Goal: Task Accomplishment & Management: Use online tool/utility

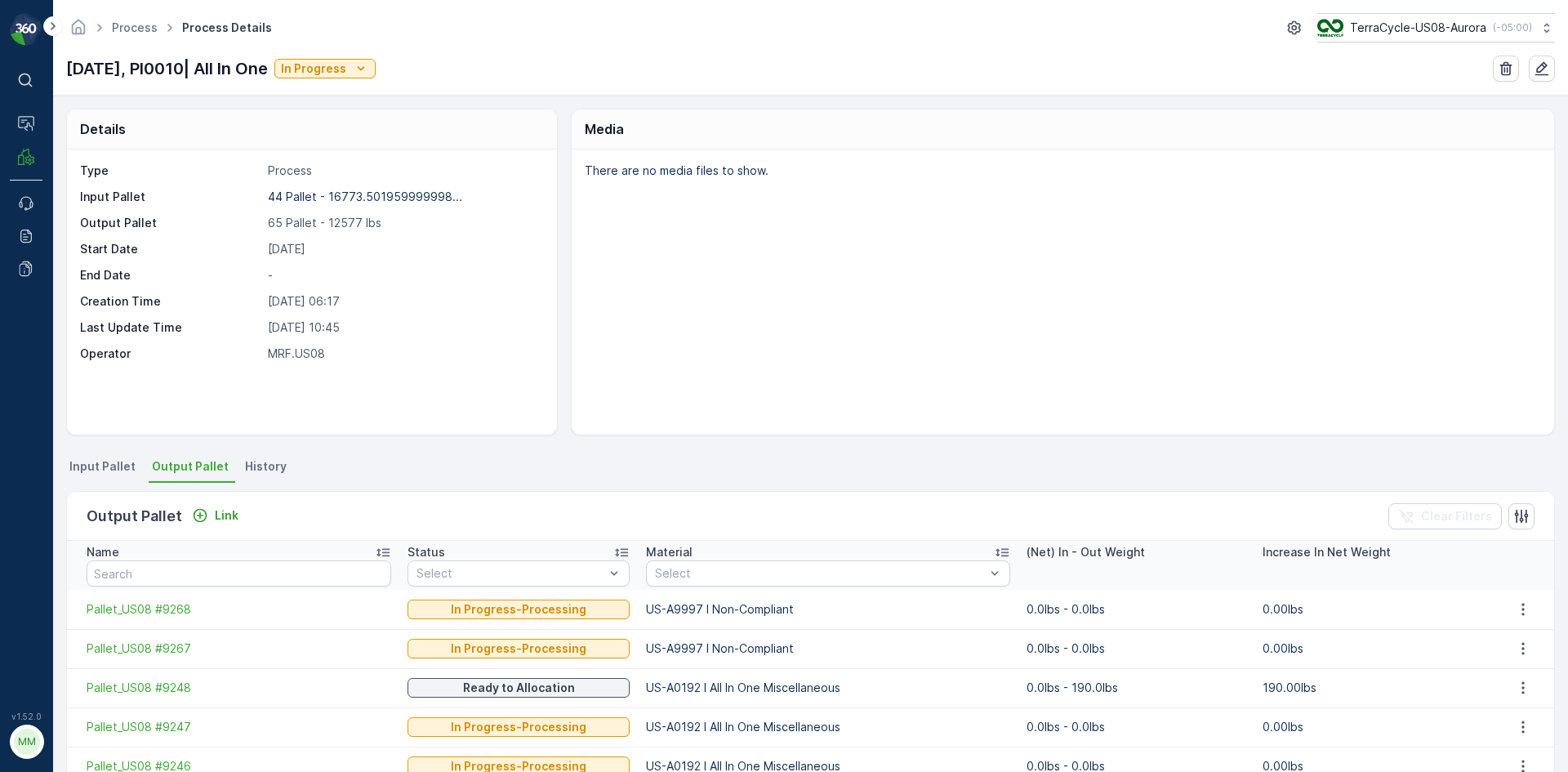
click at [218, 503] on div "Output Pallet Link Clear Filters" at bounding box center [810, 516] width 1487 height 49
click at [225, 508] on p "Link" at bounding box center [226, 515] width 24 height 17
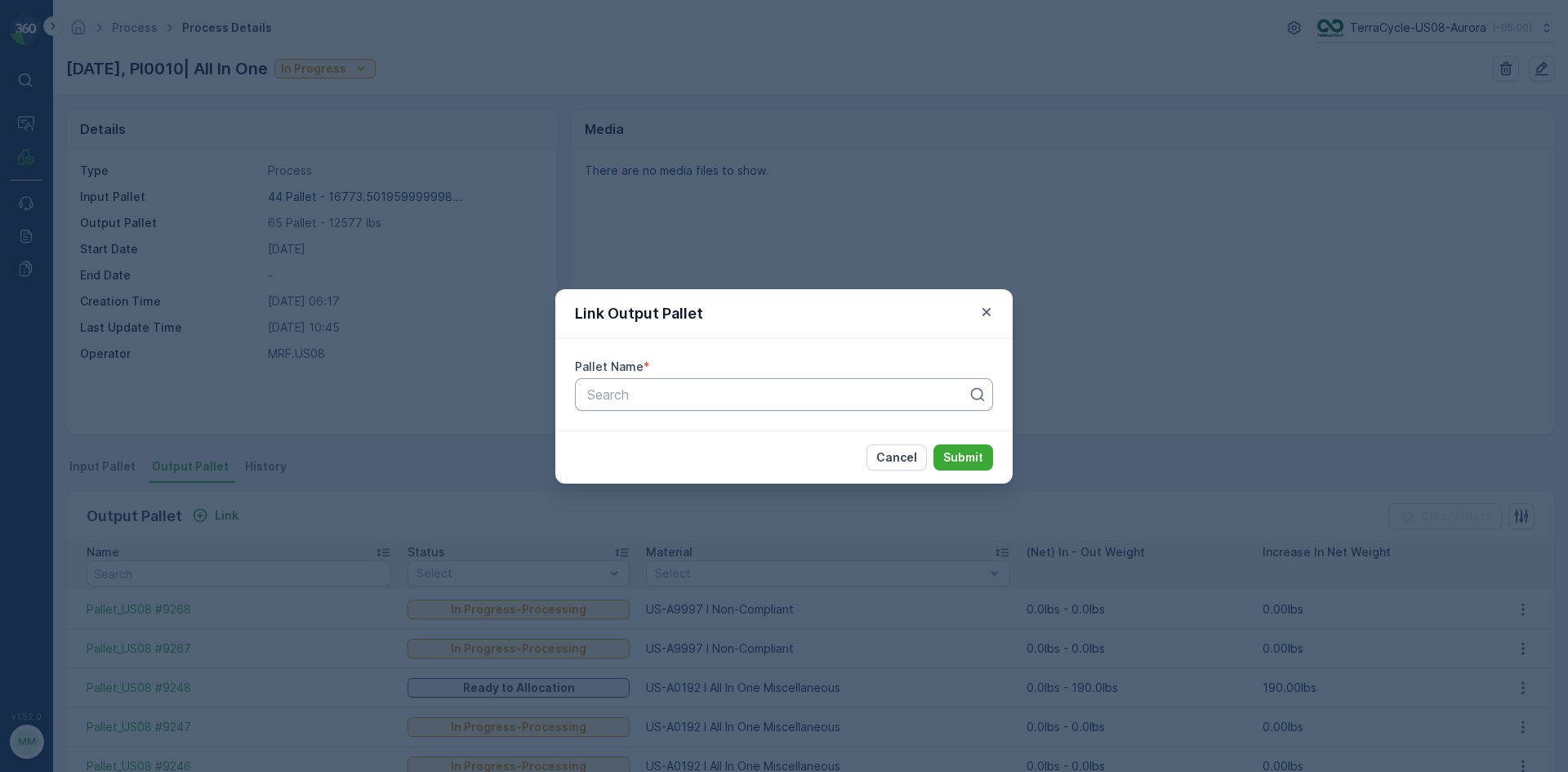
click at [680, 378] on div "Search" at bounding box center [784, 394] width 418 height 33
type input "9238"
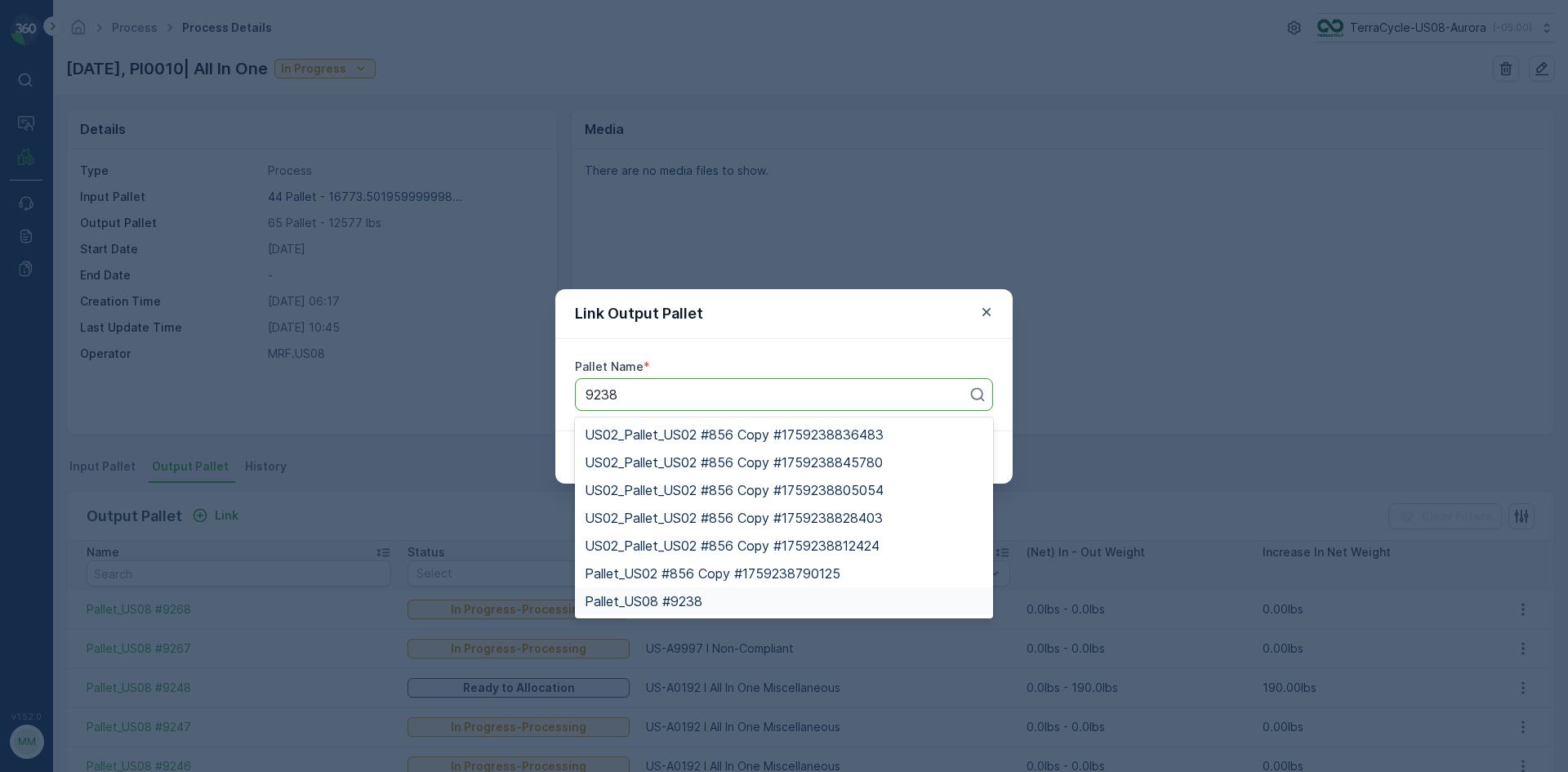
click at [682, 602] on span "Pallet_US08 #9238" at bounding box center [643, 601] width 118 height 15
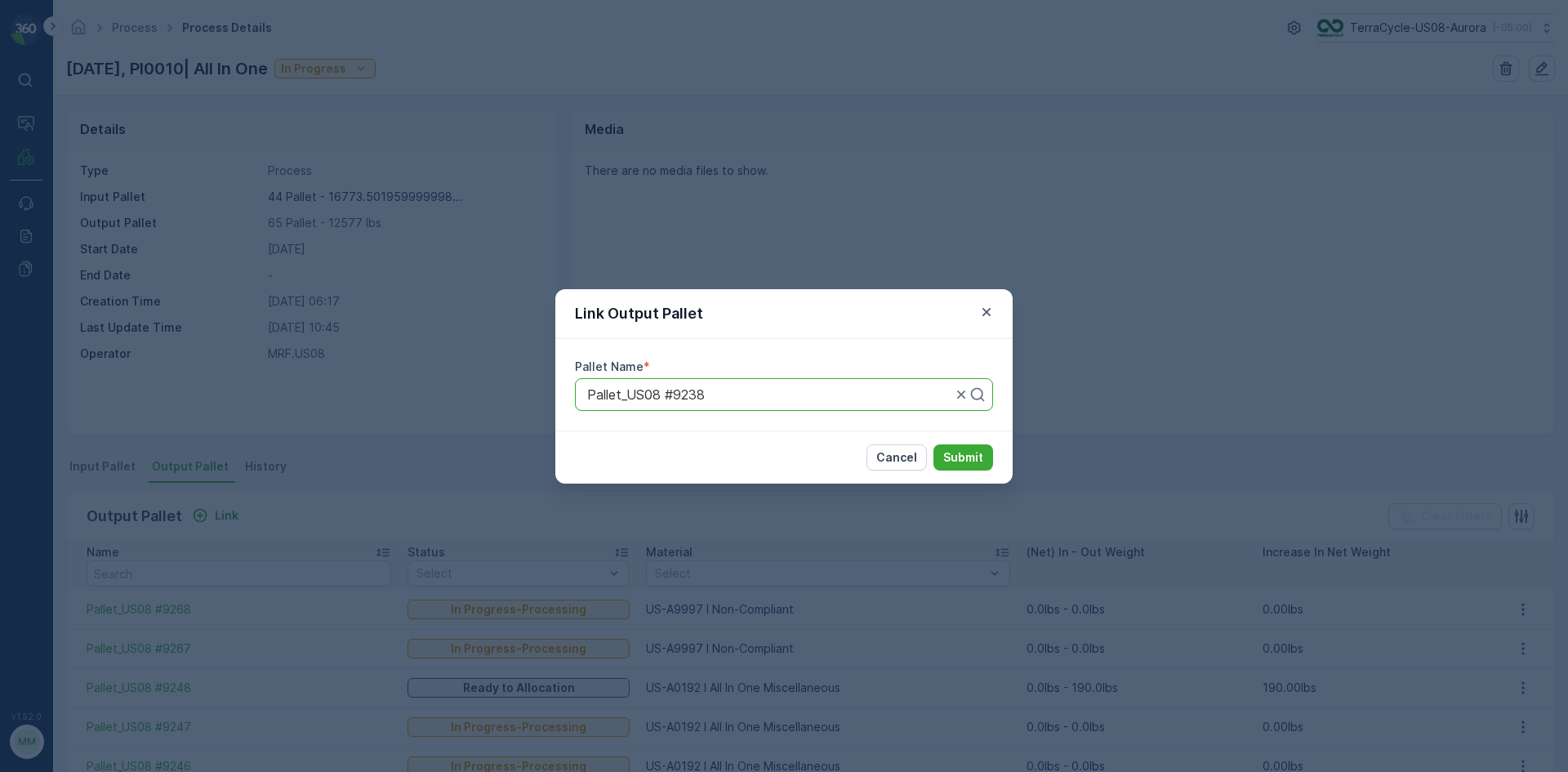
click at [978, 472] on div "Cancel Submit" at bounding box center [784, 457] width 457 height 53
click at [973, 456] on p "Submit" at bounding box center [963, 457] width 40 height 17
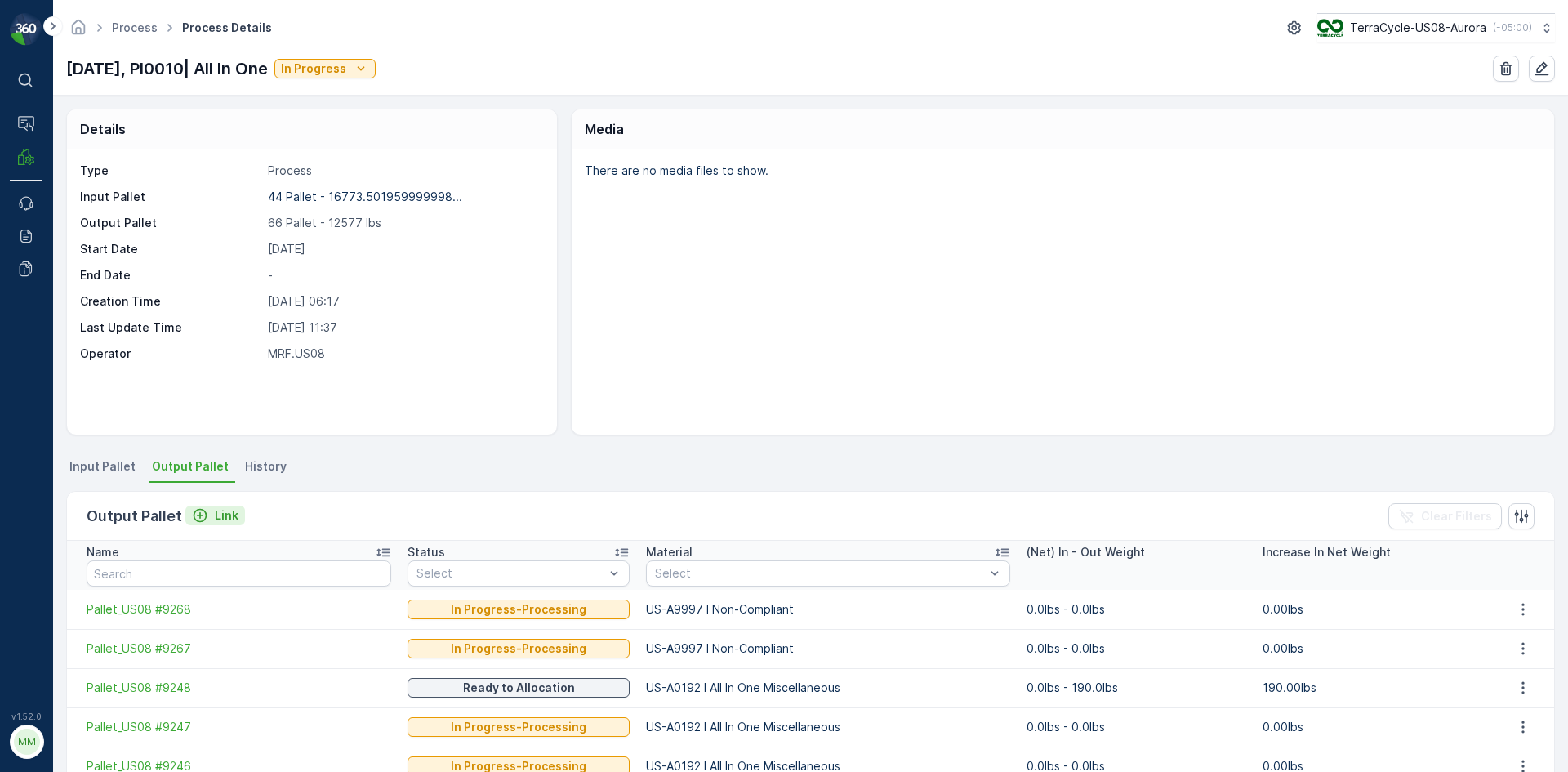
click at [198, 513] on icon "Link" at bounding box center [200, 516] width 14 height 14
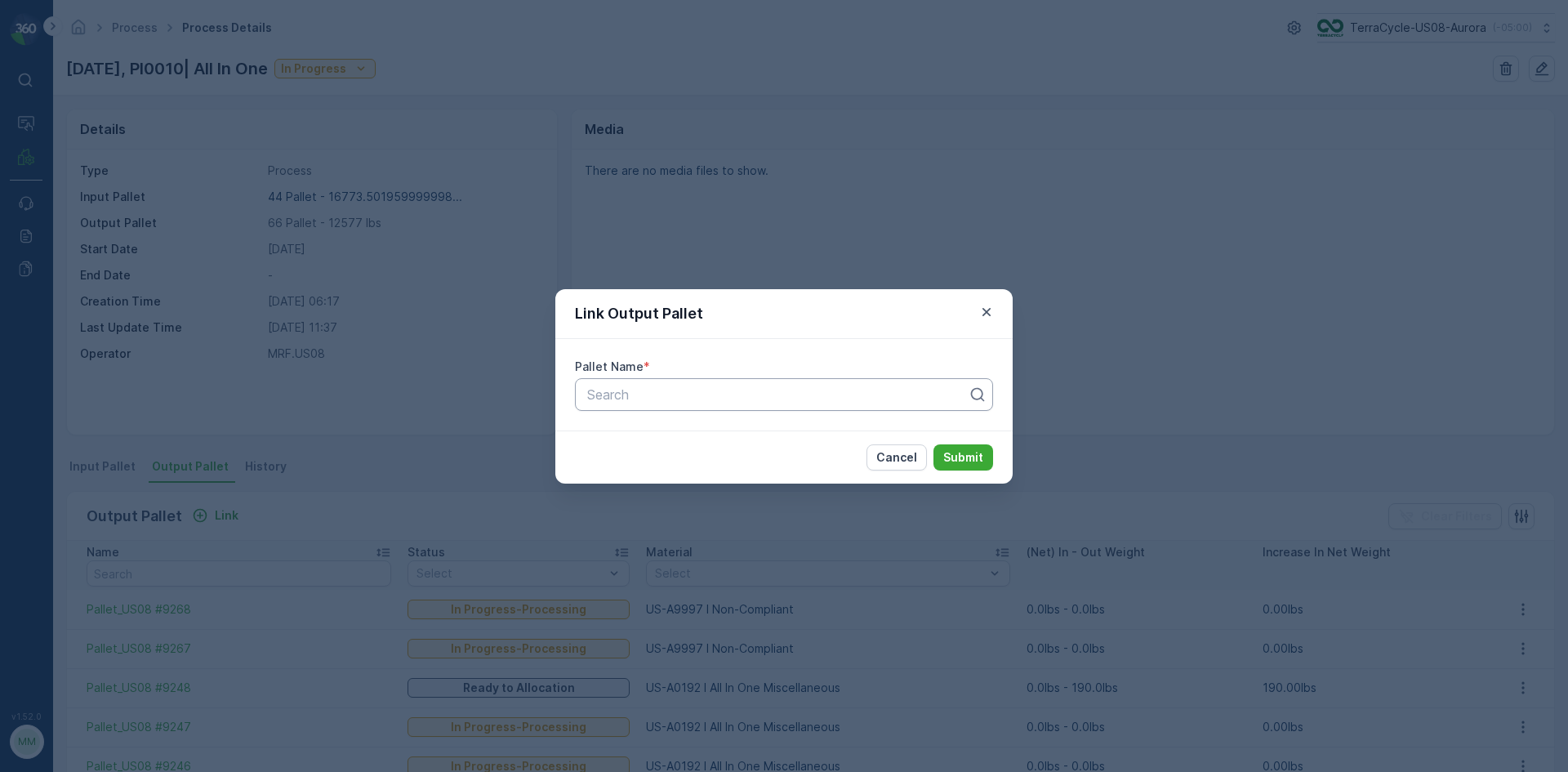
click at [819, 397] on div at bounding box center [777, 394] width 384 height 15
type input "9237"
click at [719, 433] on div "Pallet_US08 #9237" at bounding box center [783, 434] width 398 height 15
click at [947, 455] on p "Submit" at bounding box center [963, 457] width 40 height 17
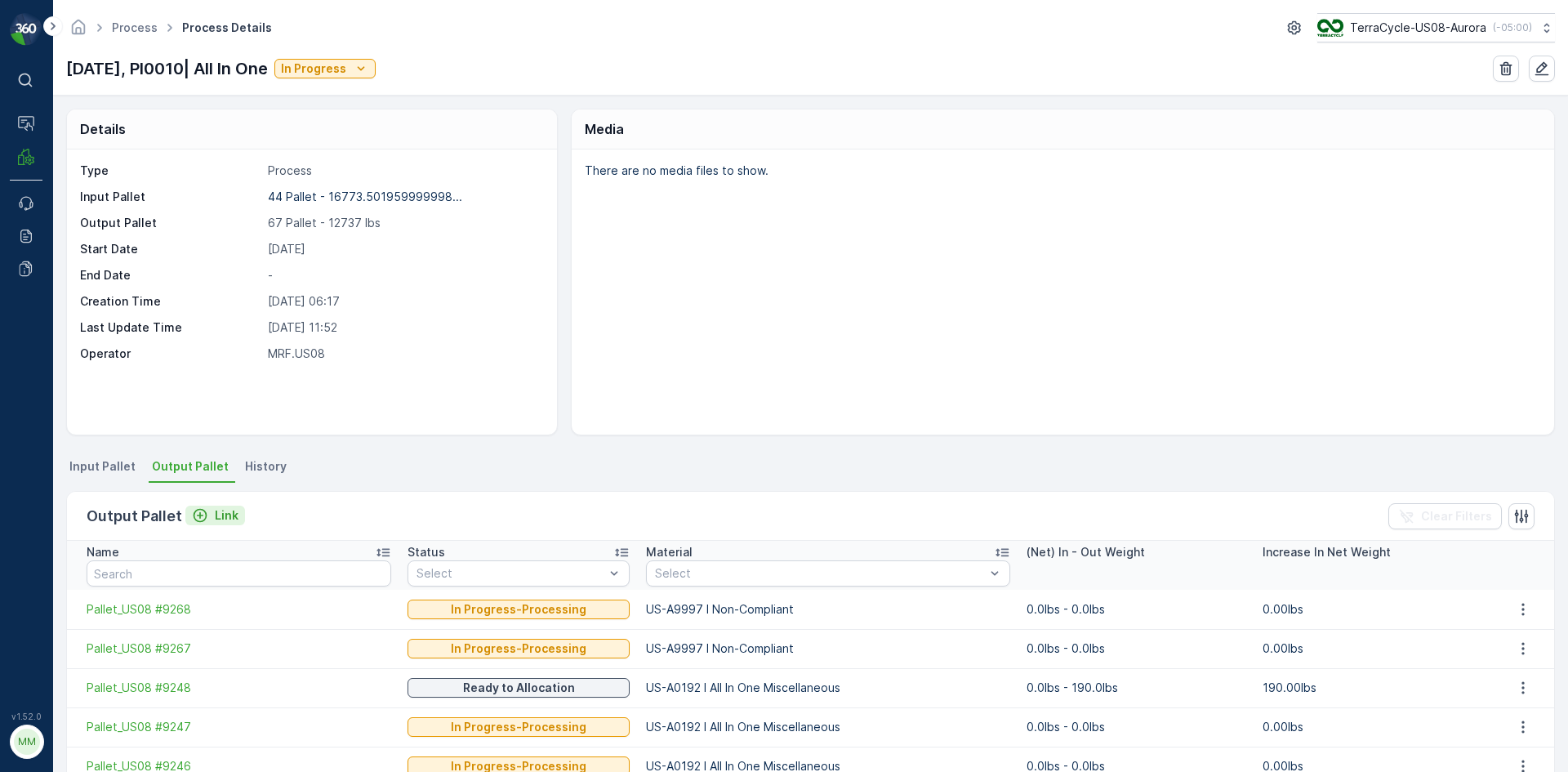
click at [219, 523] on p "Link" at bounding box center [226, 515] width 24 height 17
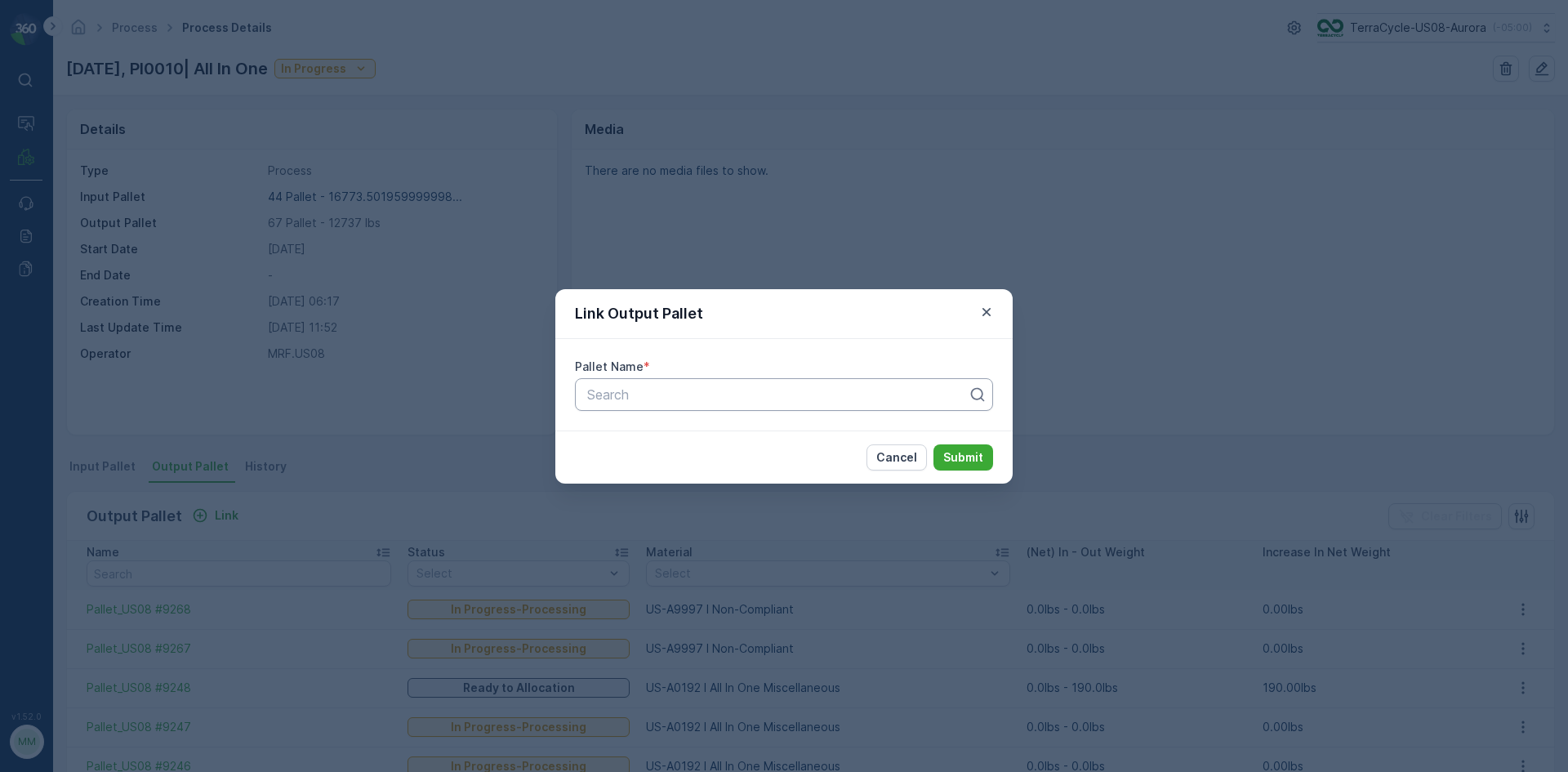
click at [650, 392] on div at bounding box center [777, 394] width 384 height 15
type input "9245"
click at [666, 465] on span "Pallet_US08 #9245" at bounding box center [643, 462] width 118 height 15
click at [965, 461] on p "Submit" at bounding box center [963, 457] width 40 height 17
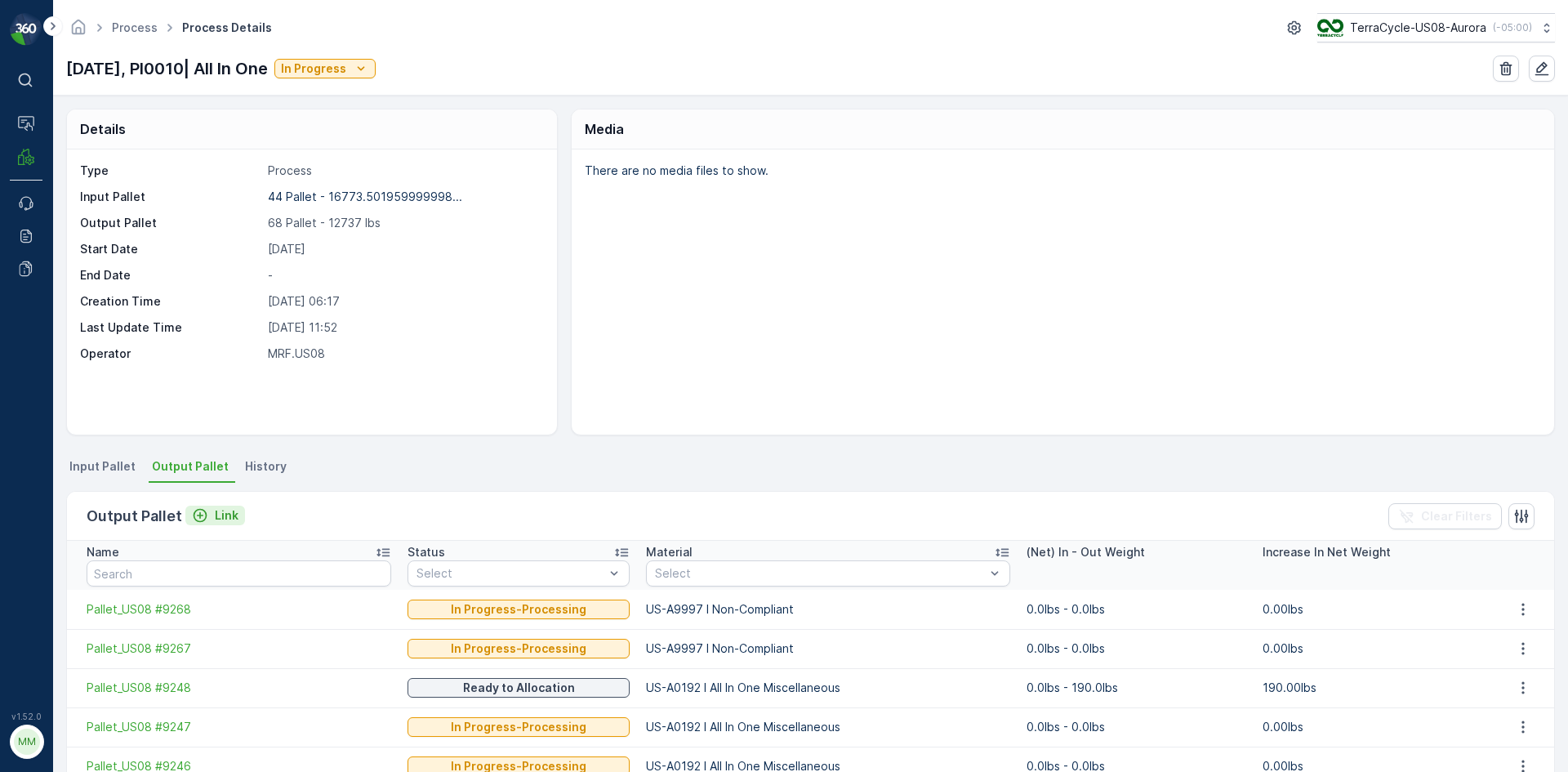
click at [221, 514] on p "Link" at bounding box center [226, 515] width 24 height 17
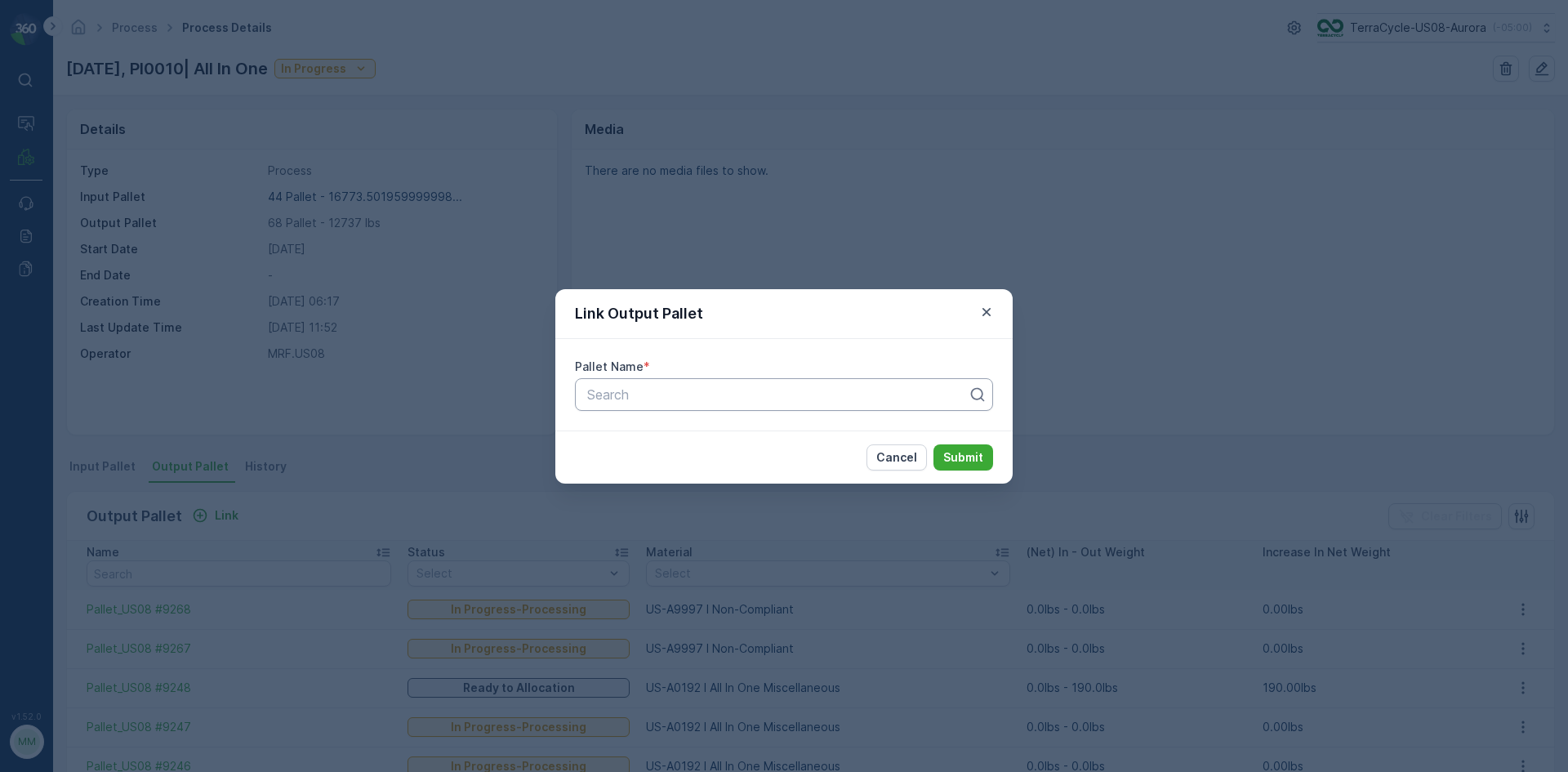
click at [657, 387] on div at bounding box center [777, 394] width 384 height 15
type input "9190"
click at [678, 467] on span "Pallet_US08 #9190" at bounding box center [642, 462] width 116 height 15
click at [986, 462] on button "Submit" at bounding box center [963, 457] width 60 height 26
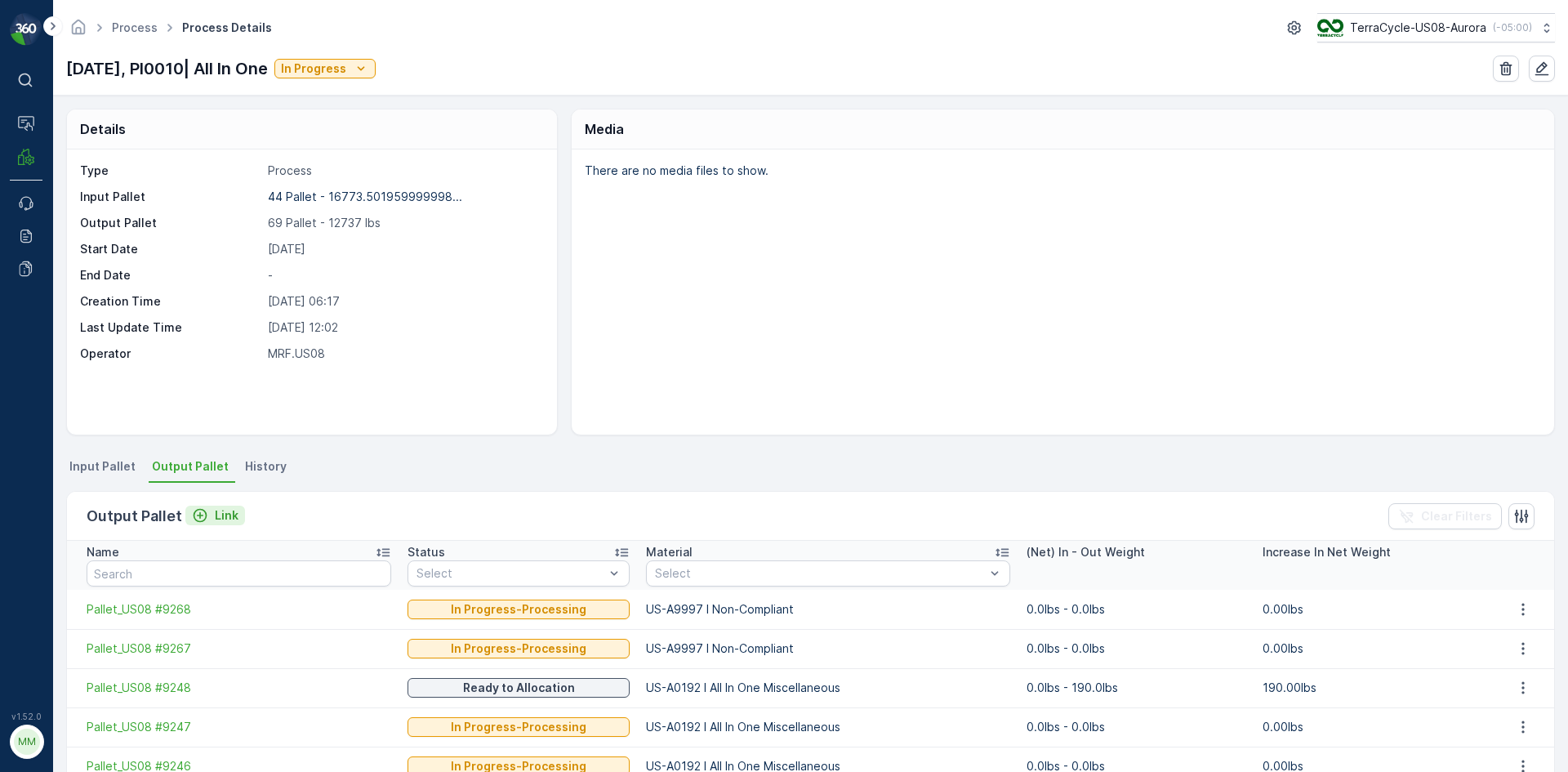
click at [208, 513] on div "Link" at bounding box center [214, 515] width 47 height 17
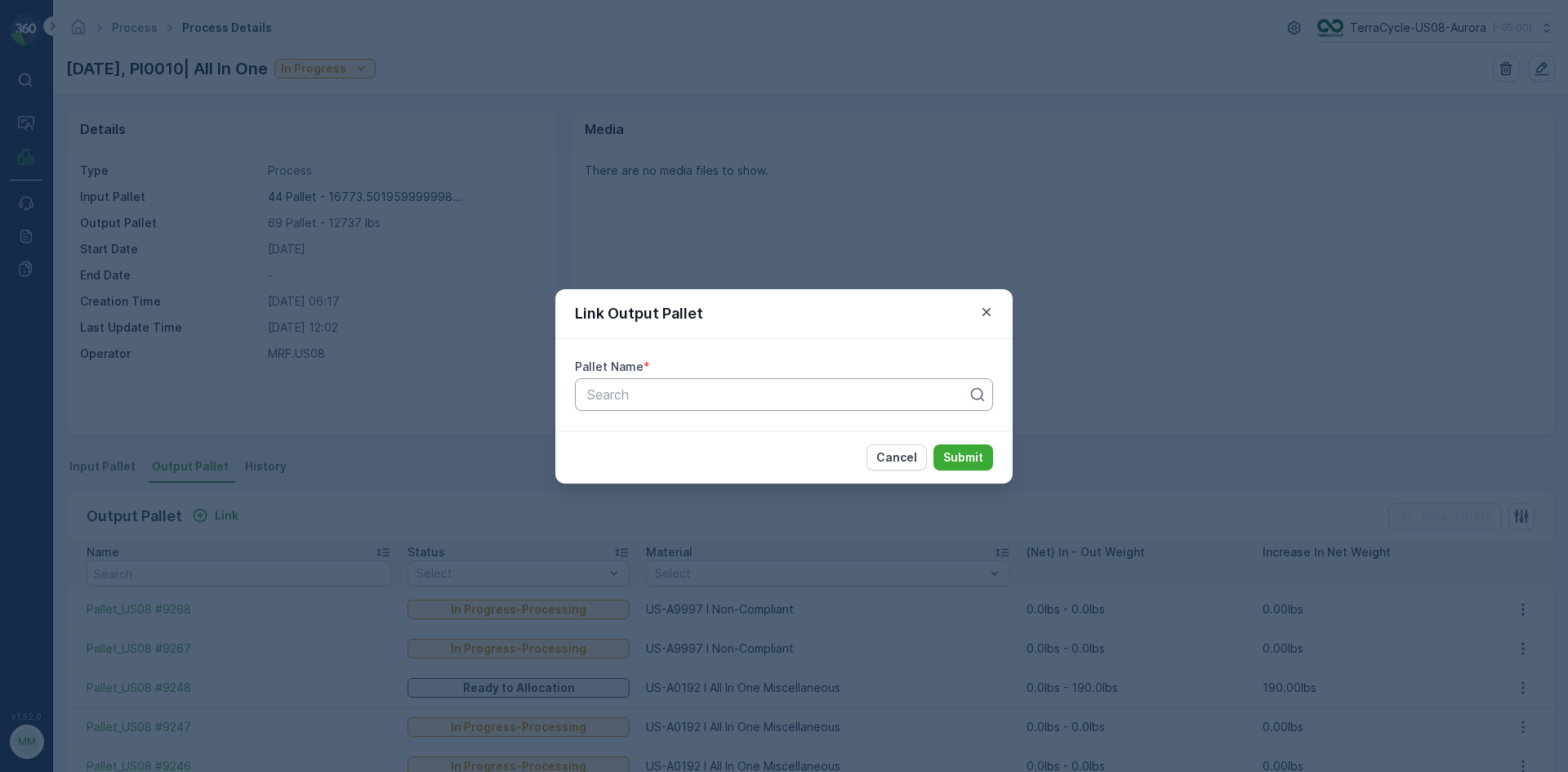
click at [756, 397] on div at bounding box center [777, 394] width 384 height 15
type input "9278"
click at [743, 427] on div "Pallet_US08 #9278" at bounding box center [783, 434] width 398 height 15
click at [964, 449] on p "Submit" at bounding box center [963, 457] width 40 height 17
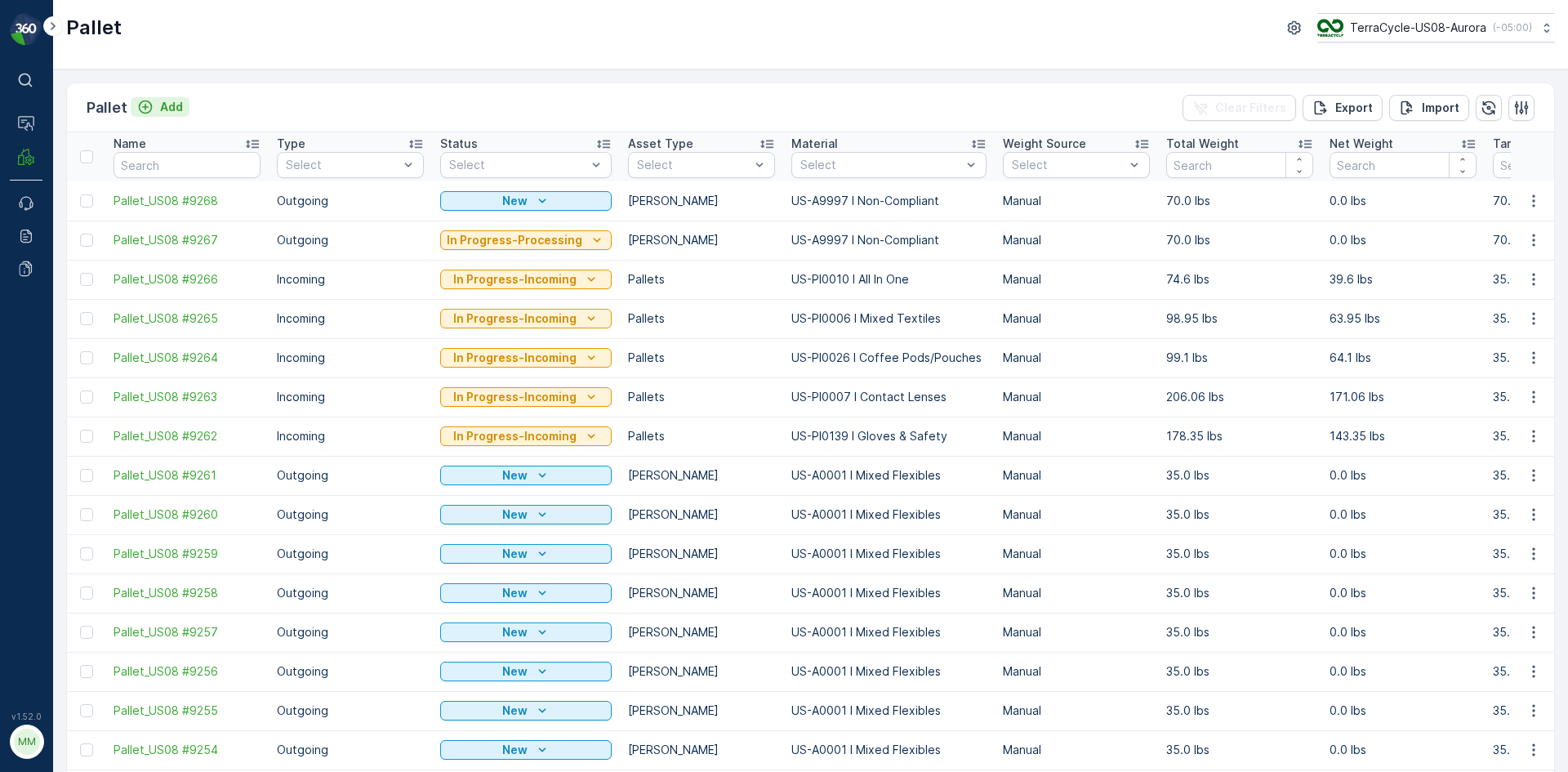
click at [170, 109] on p "Add" at bounding box center [171, 106] width 23 height 17
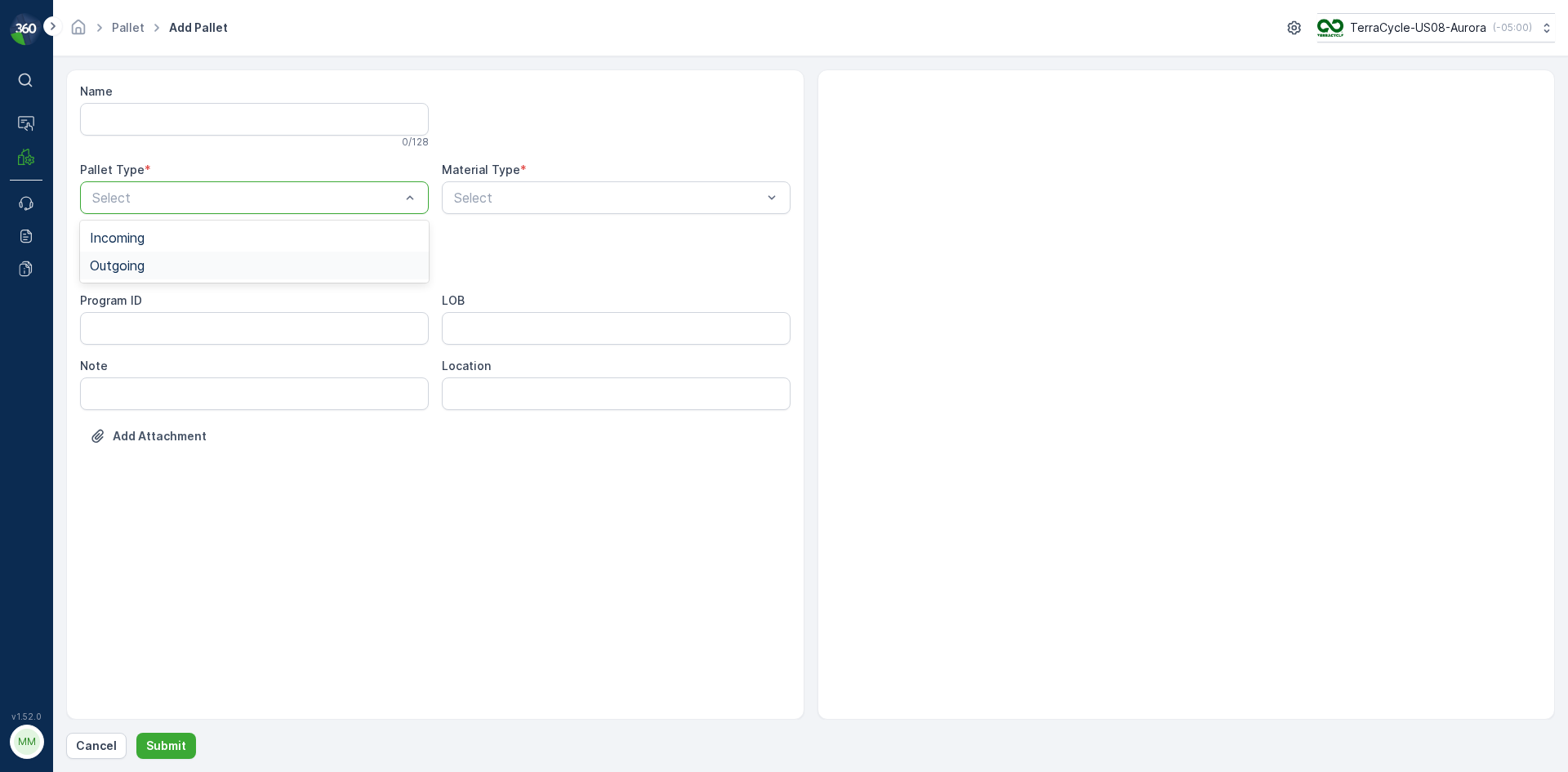
click at [237, 259] on div "Outgoing" at bounding box center [254, 266] width 329 height 15
click at [248, 295] on div "[PERSON_NAME]" at bounding box center [254, 303] width 349 height 28
click at [646, 208] on div "Select" at bounding box center [616, 197] width 349 height 33
click at [647, 206] on p "Select" at bounding box center [608, 198] width 308 height 19
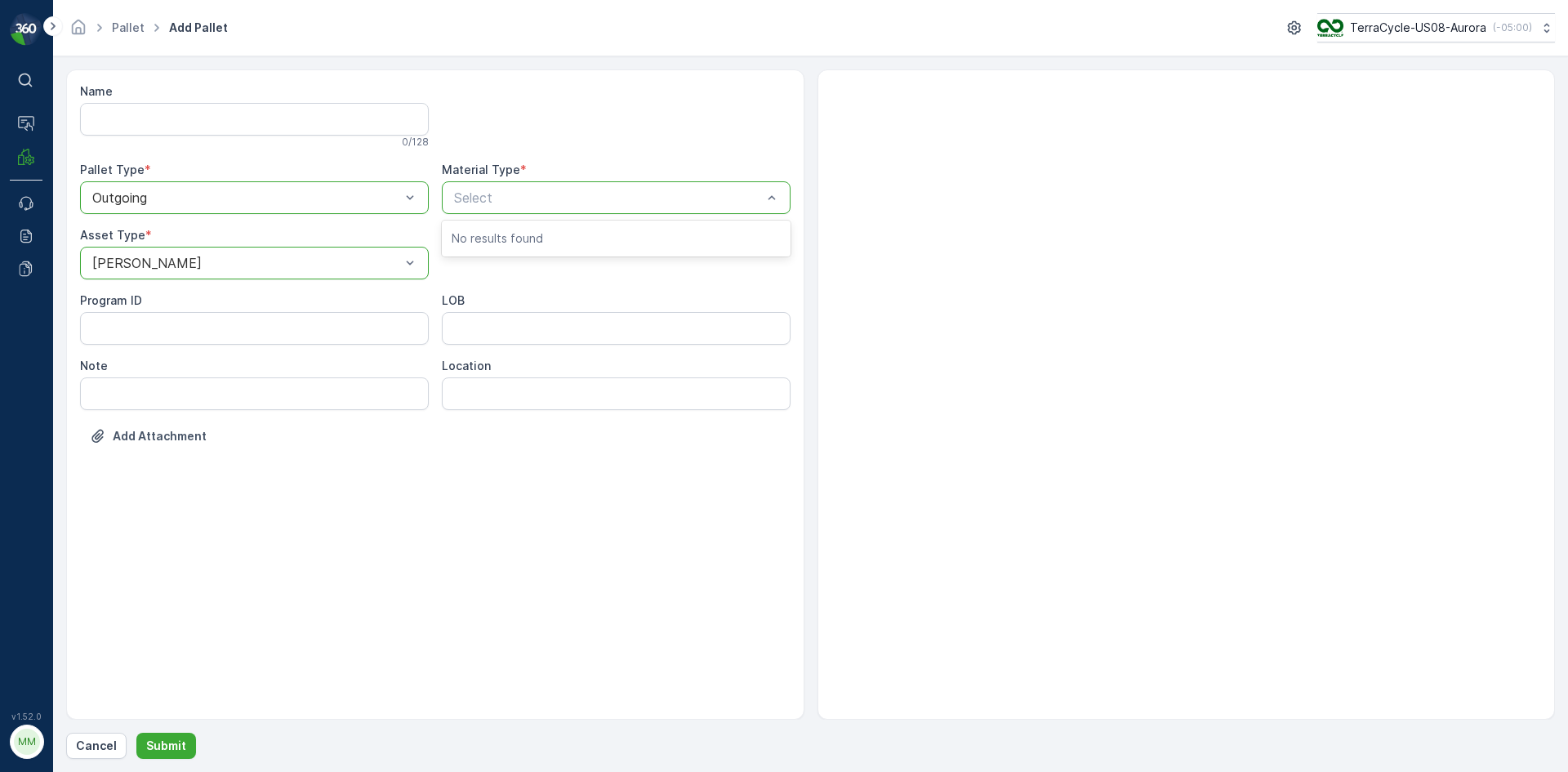
click at [647, 205] on p "Select" at bounding box center [608, 198] width 308 height 19
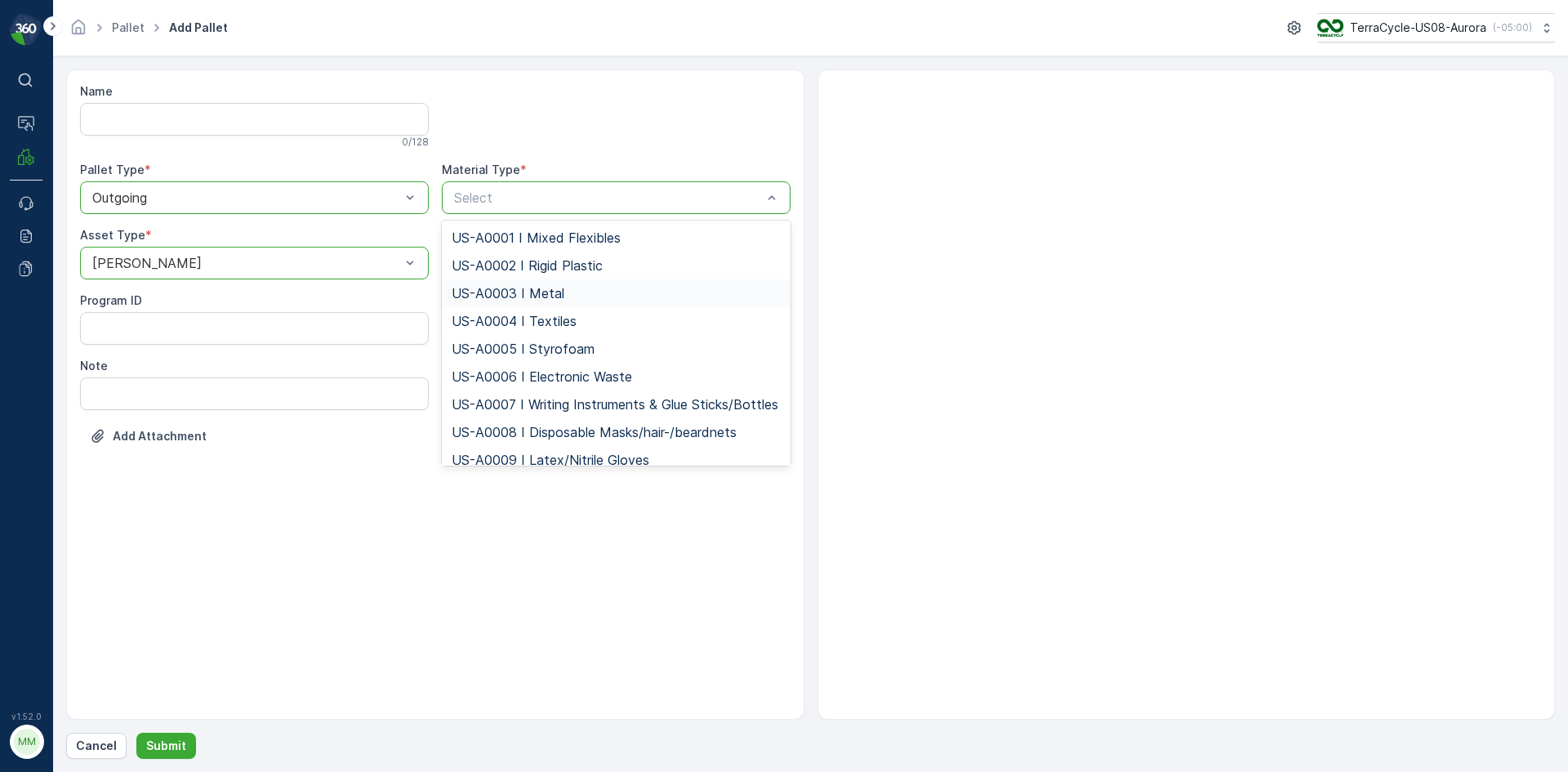
click at [536, 295] on span "US-A0003 I Metal" at bounding box center [508, 293] width 113 height 15
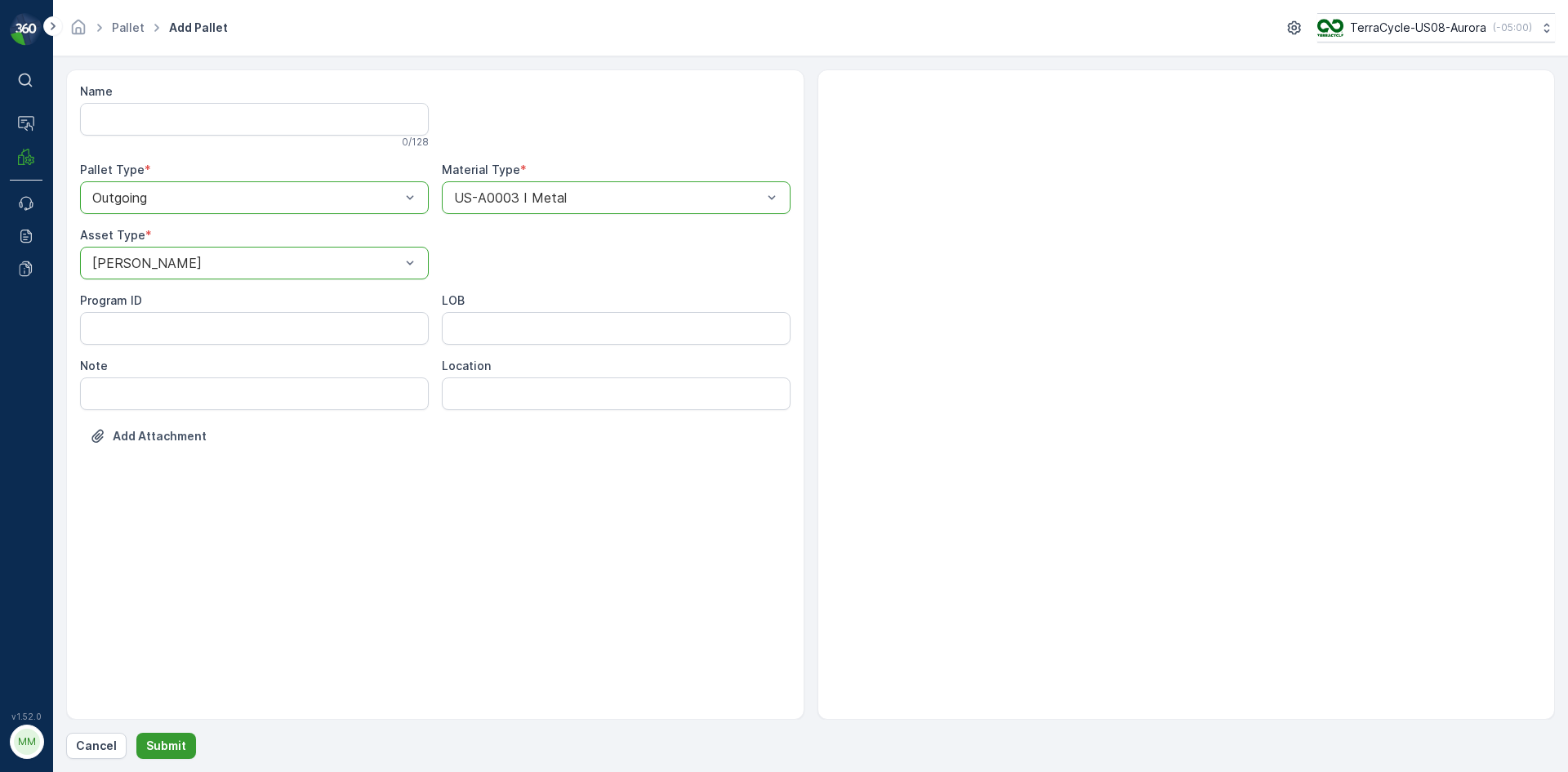
click at [156, 752] on p "Submit" at bounding box center [166, 746] width 40 height 17
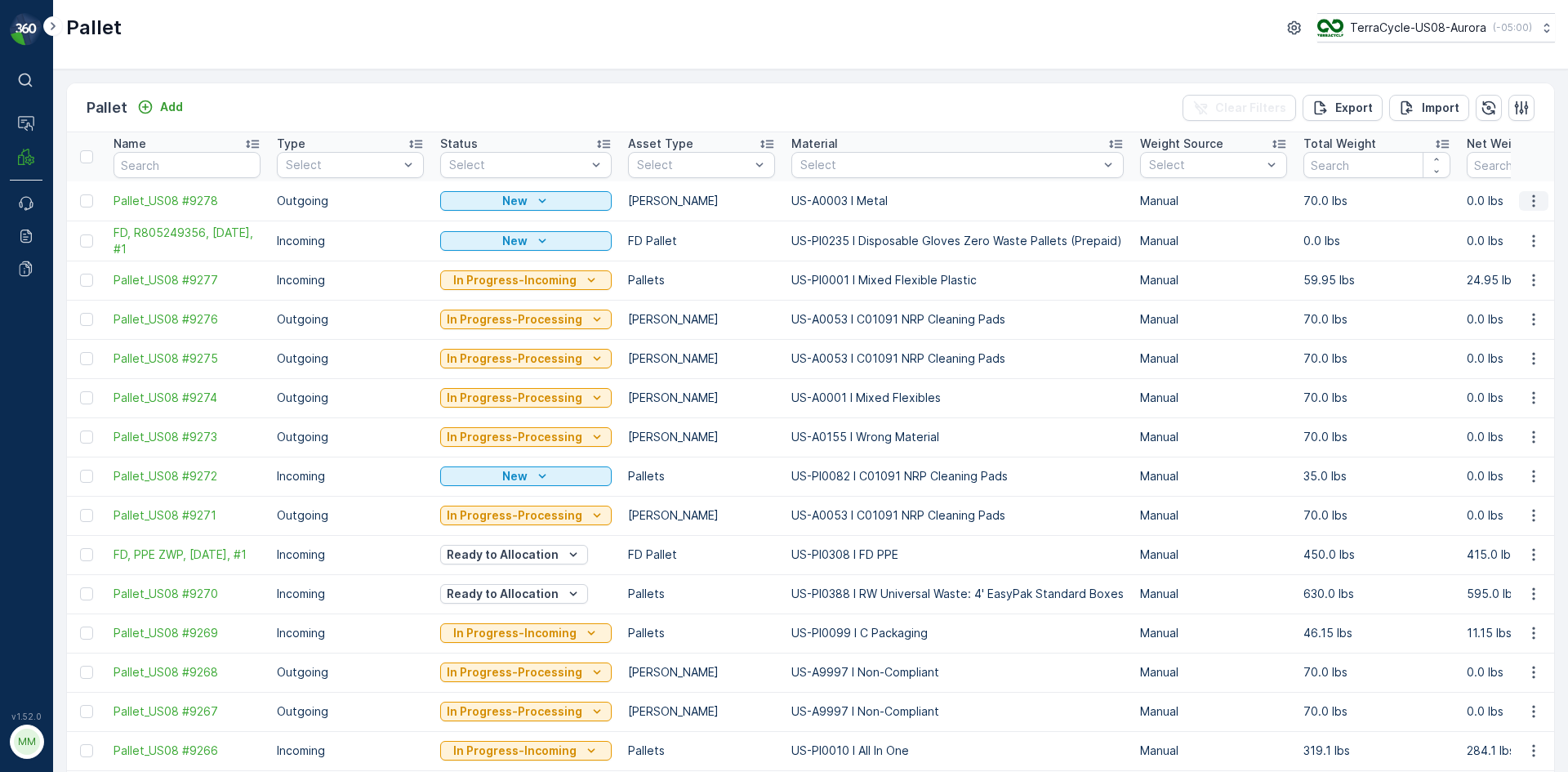
click at [1529, 208] on icon "button" at bounding box center [1534, 200] width 17 height 17
click at [1488, 325] on div "Print QR" at bounding box center [1514, 317] width 108 height 23
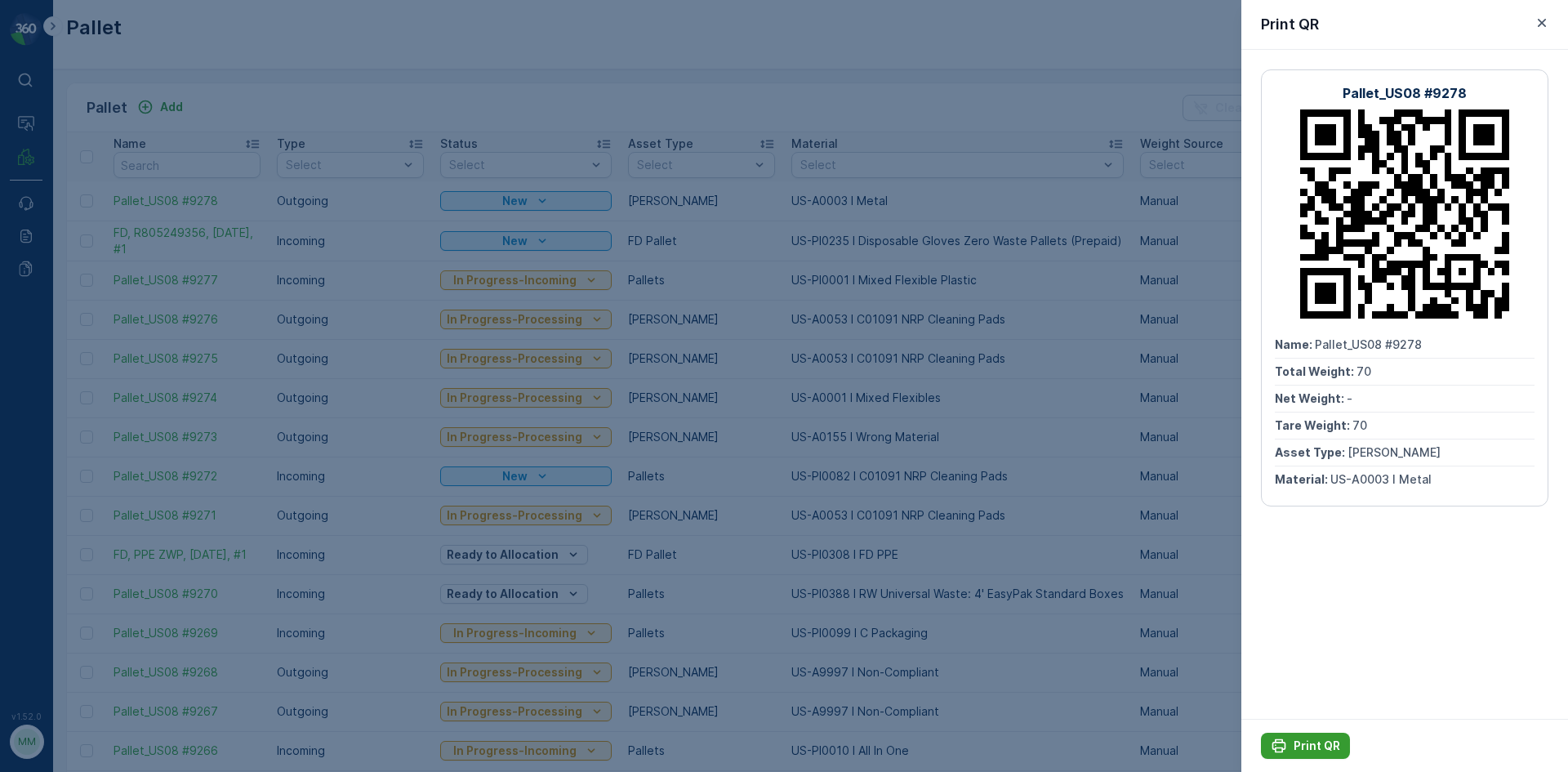
click at [1297, 753] on p "Print QR" at bounding box center [1317, 746] width 47 height 17
drag, startPoint x: 1546, startPoint y: 23, endPoint x: 1450, endPoint y: 39, distance: 97.3
click at [1546, 23] on icon "button" at bounding box center [1542, 23] width 17 height 17
